Goal: Information Seeking & Learning: Learn about a topic

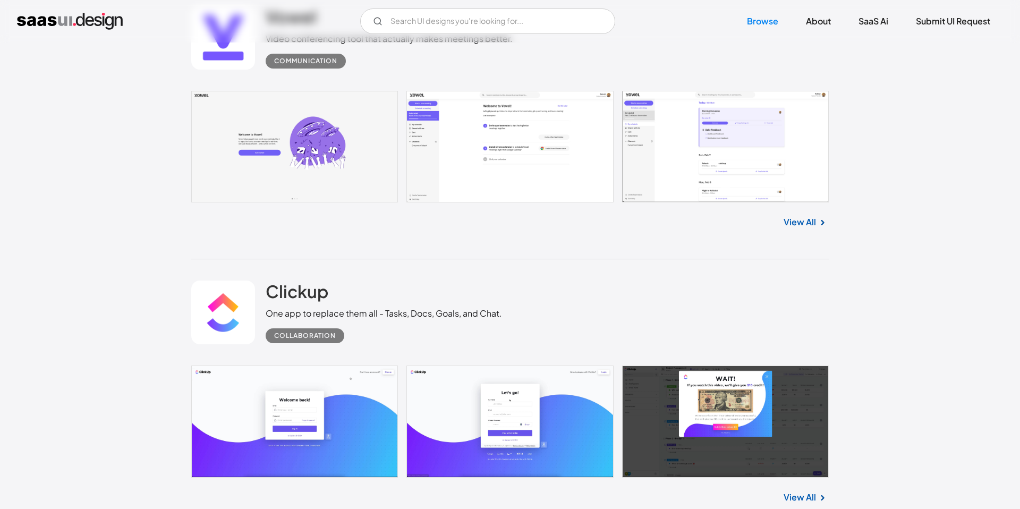
scroll to position [792, 0]
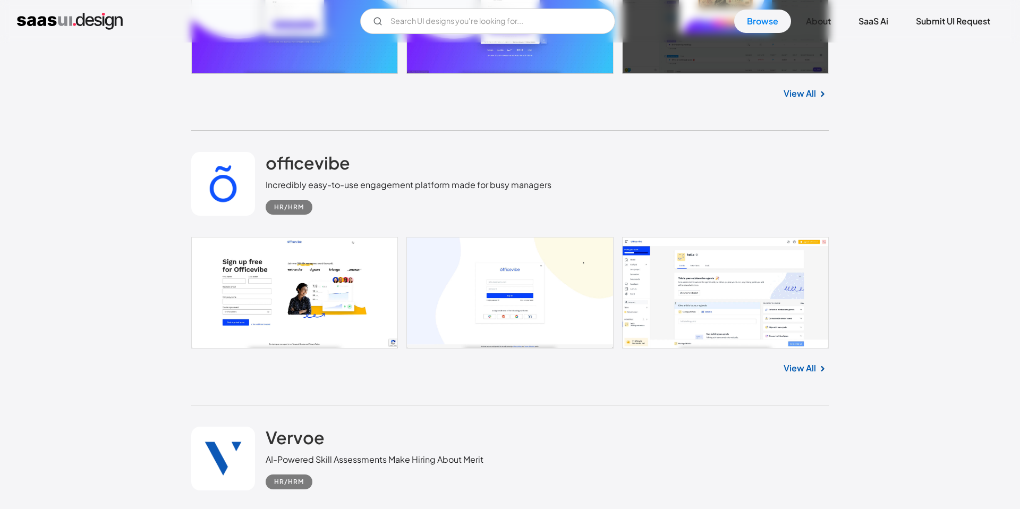
click at [432, 33] on div "V7 Labs Gen AI Application Design Best-in-class data labeling tool. GenAI Close…" at bounding box center [510, 21] width 1020 height 43
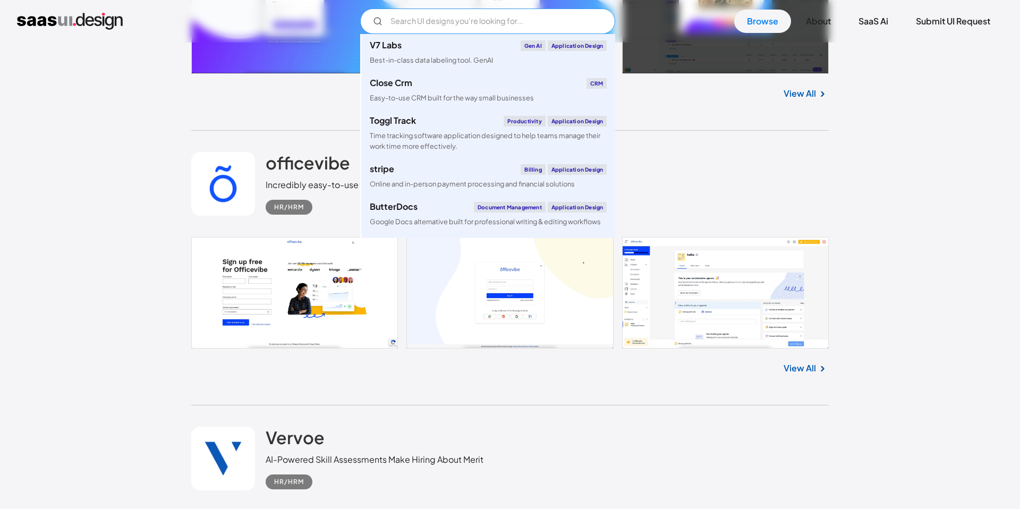
click at [424, 27] on input "Email Form" at bounding box center [487, 22] width 255 height 26
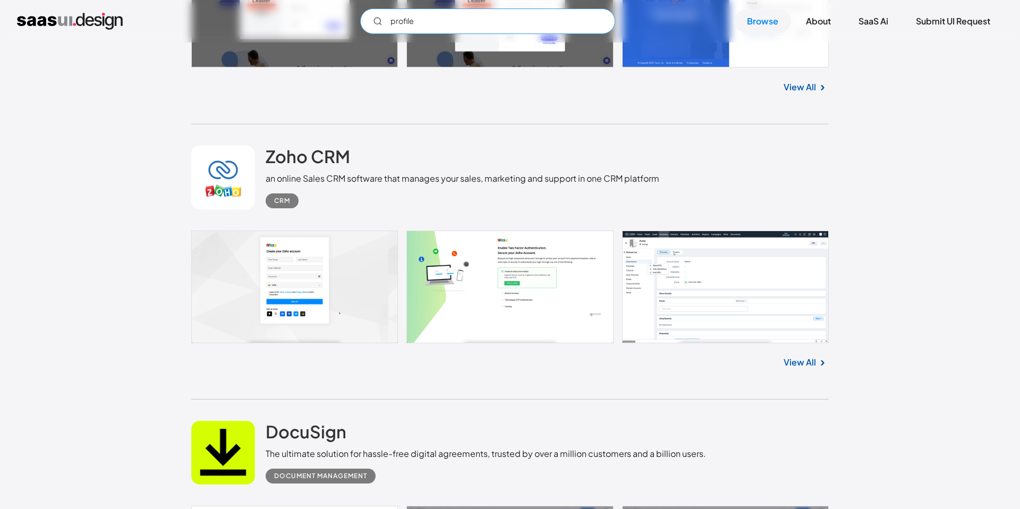
scroll to position [2440, 0]
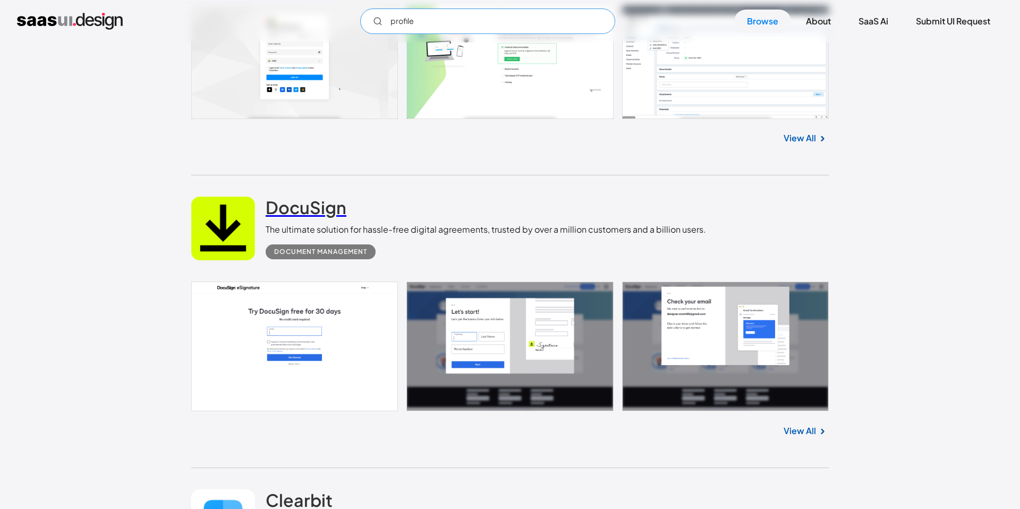
type input "profile"
click at [333, 202] on h2 "DocuSign" at bounding box center [306, 207] width 81 height 21
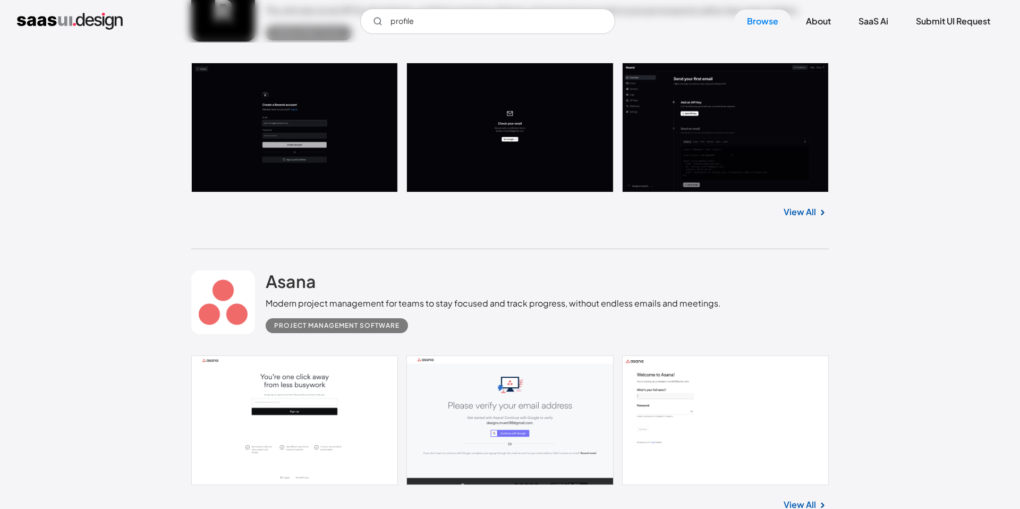
scroll to position [4042, 0]
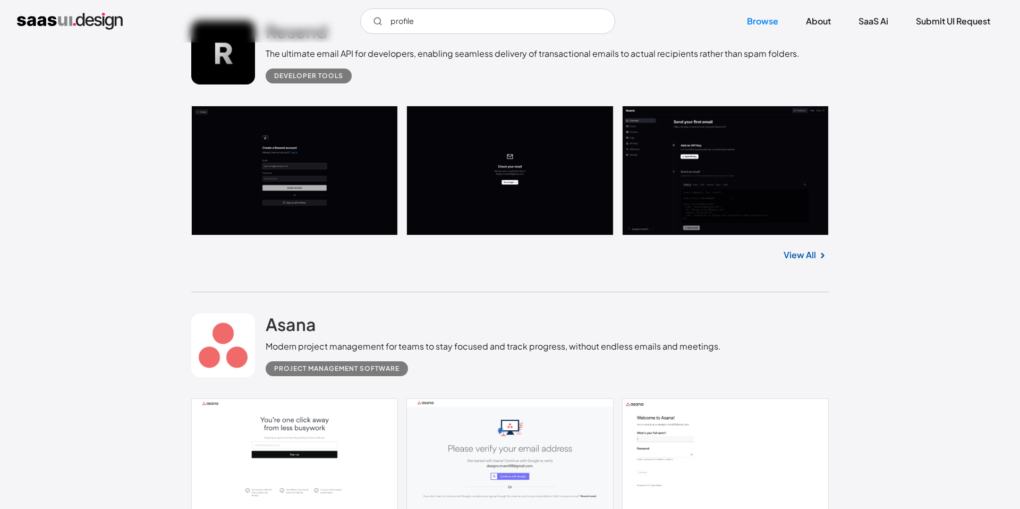
click at [240, 66] on link at bounding box center [223, 53] width 64 height 64
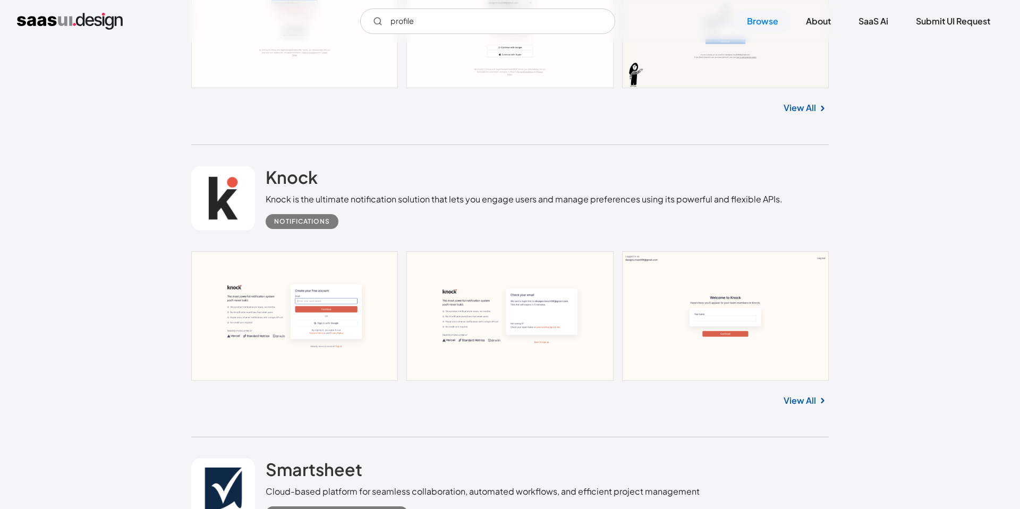
scroll to position [6512, 0]
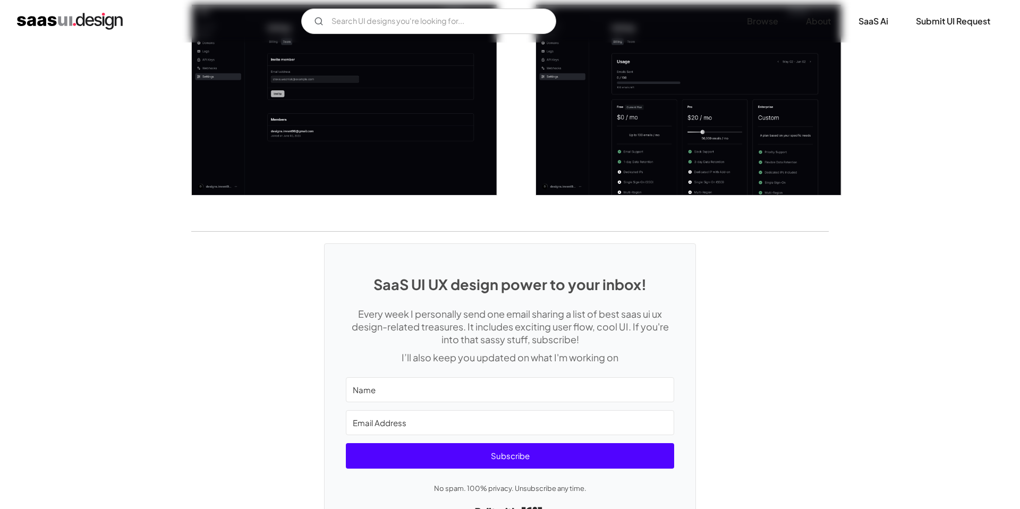
scroll to position [1714, 0]
